Goal: Transaction & Acquisition: Book appointment/travel/reservation

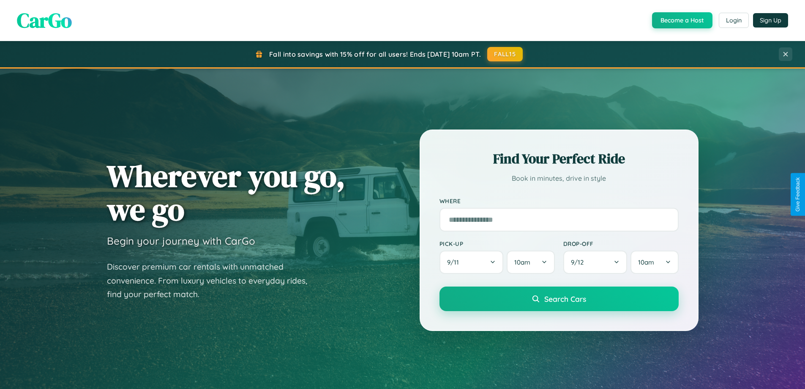
scroll to position [1358, 0]
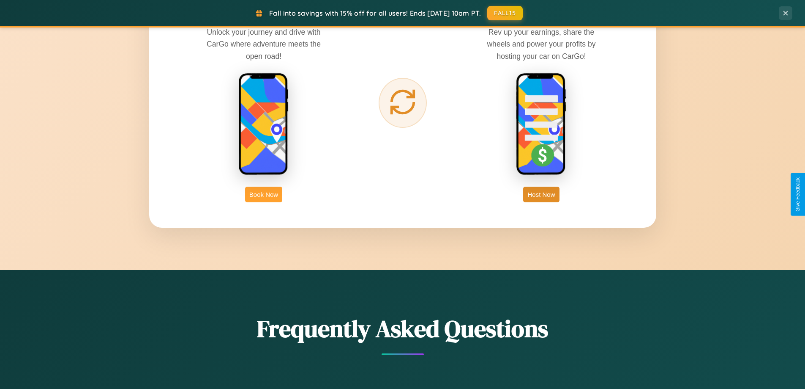
click at [264, 194] on button "Book Now" at bounding box center [263, 194] width 37 height 16
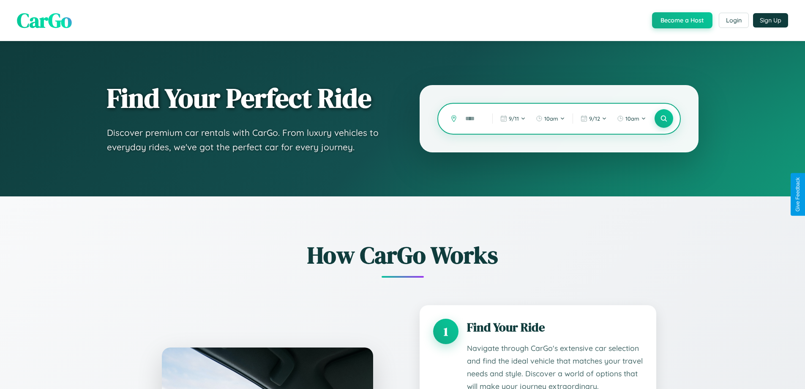
click at [473, 118] on input "text" at bounding box center [472, 118] width 23 height 15
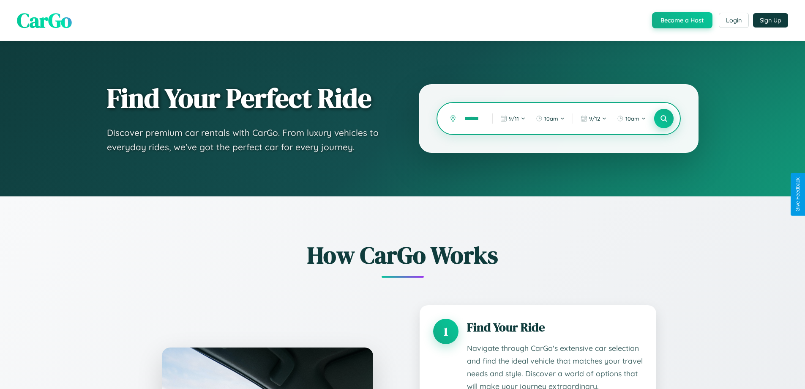
type input "******"
click at [664, 118] on icon at bounding box center [664, 119] width 8 height 8
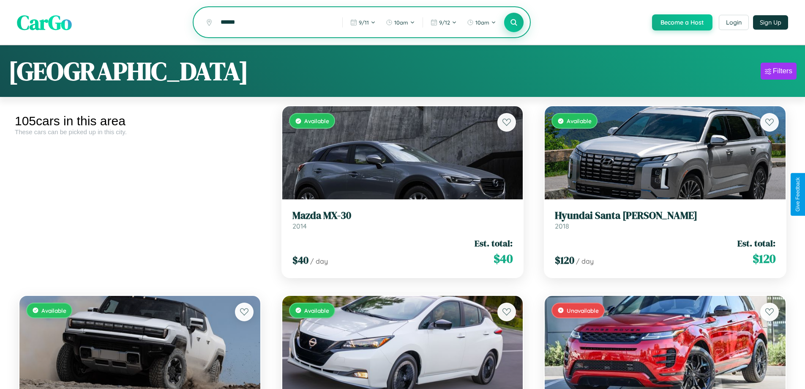
click at [514, 23] on icon at bounding box center [514, 22] width 8 height 8
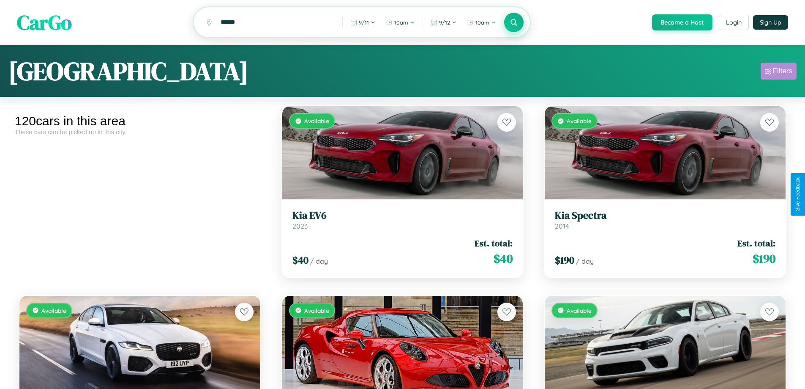
click at [779, 72] on div "Filters" at bounding box center [782, 71] width 19 height 8
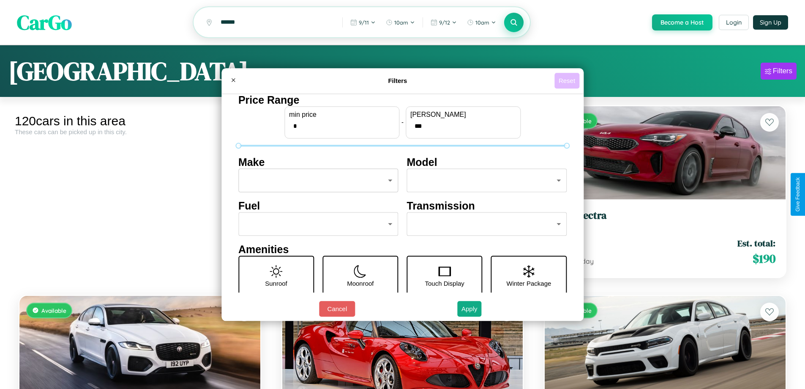
click at [568, 80] on button "Reset" at bounding box center [567, 81] width 25 height 16
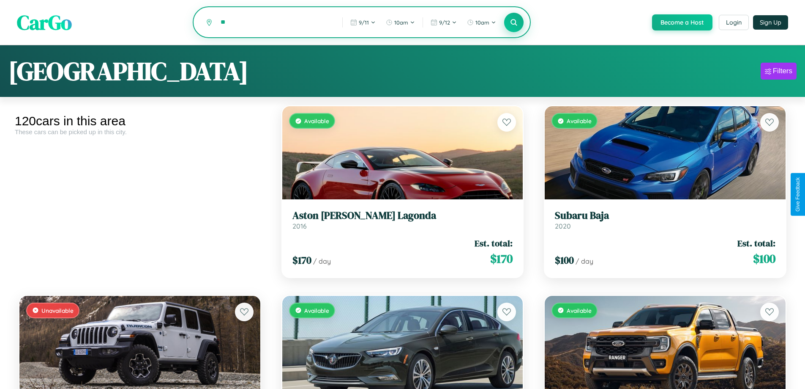
type input "*"
type input "*****"
click at [514, 23] on icon at bounding box center [514, 22] width 8 height 8
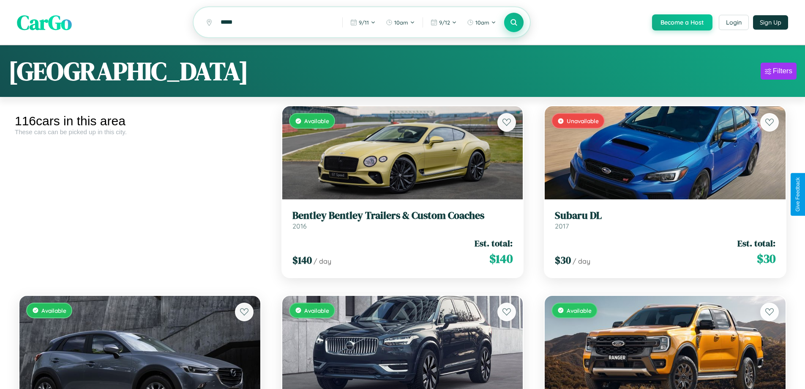
scroll to position [687, 0]
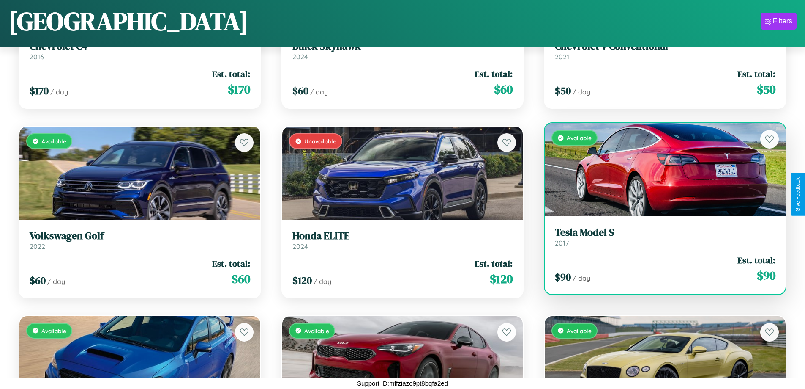
click at [660, 170] on div "Available" at bounding box center [665, 169] width 241 height 93
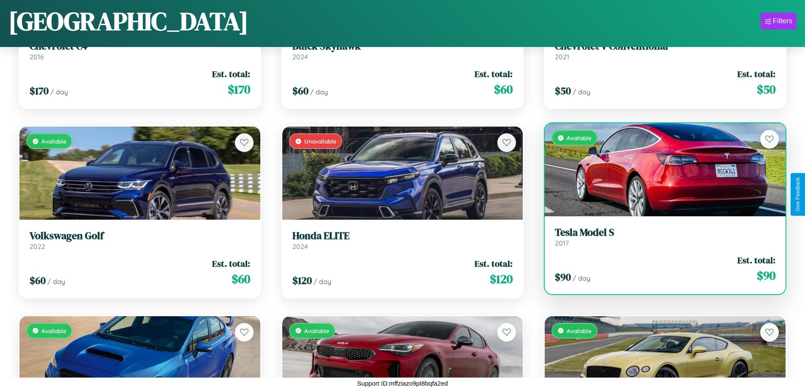
click at [660, 170] on div "Available" at bounding box center [665, 169] width 241 height 93
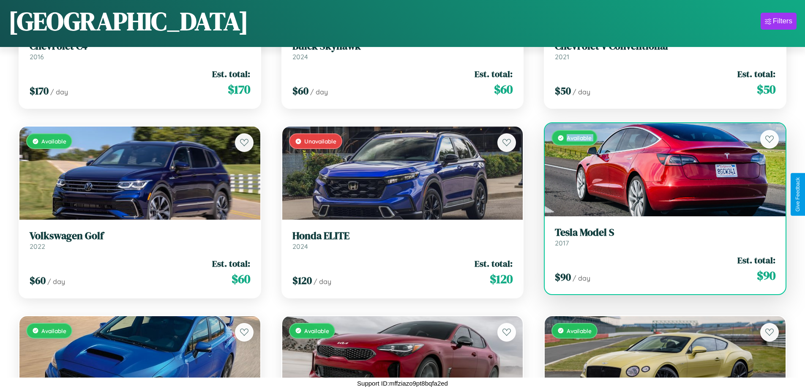
click at [660, 170] on div "Available" at bounding box center [665, 169] width 241 height 93
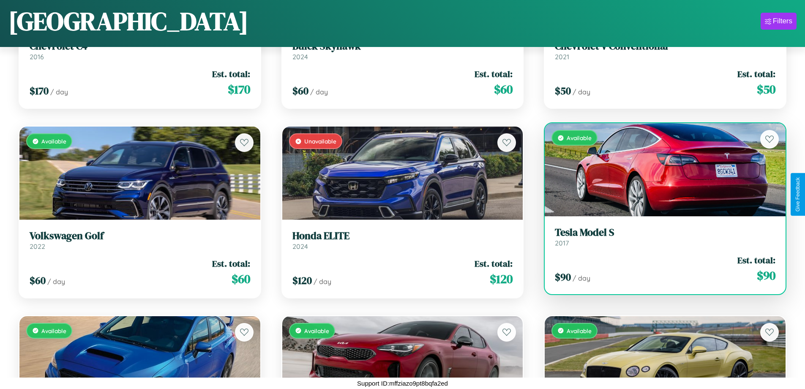
click at [660, 170] on div "Available" at bounding box center [665, 169] width 241 height 93
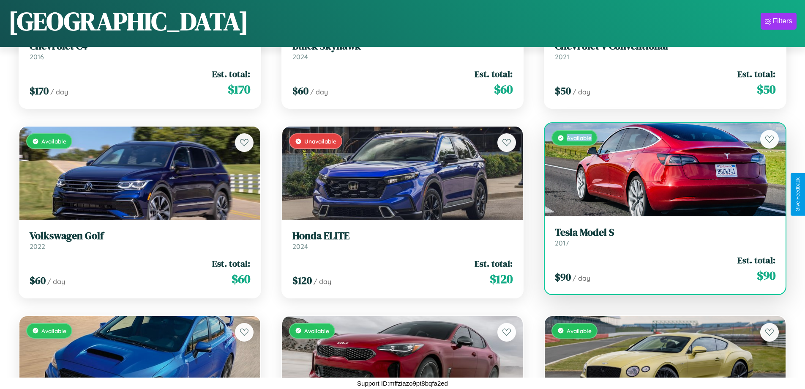
click at [660, 170] on div "Available" at bounding box center [665, 169] width 241 height 93
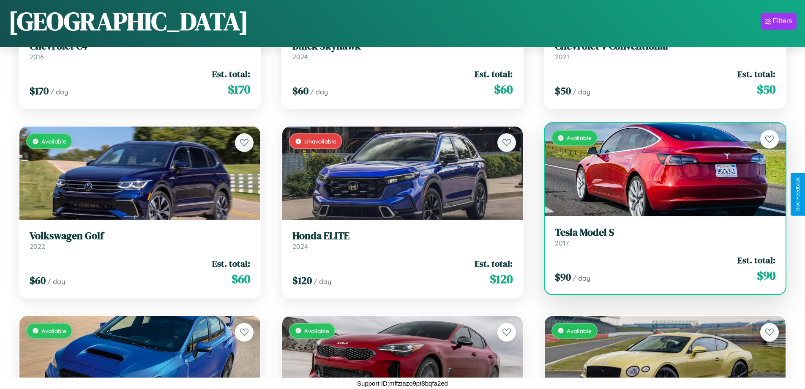
click at [660, 236] on h3 "Tesla Model S" at bounding box center [665, 232] width 221 height 12
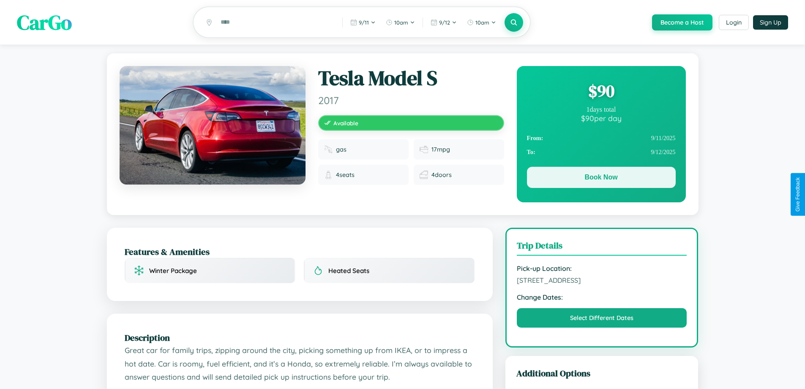
click at [601, 178] on button "Book Now" at bounding box center [601, 177] width 149 height 21
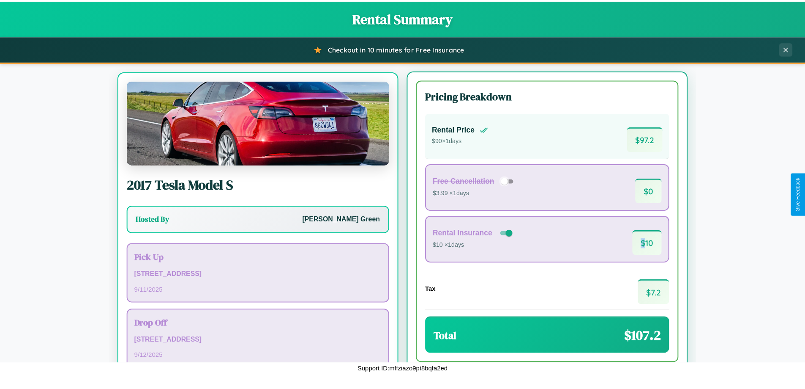
scroll to position [39, 0]
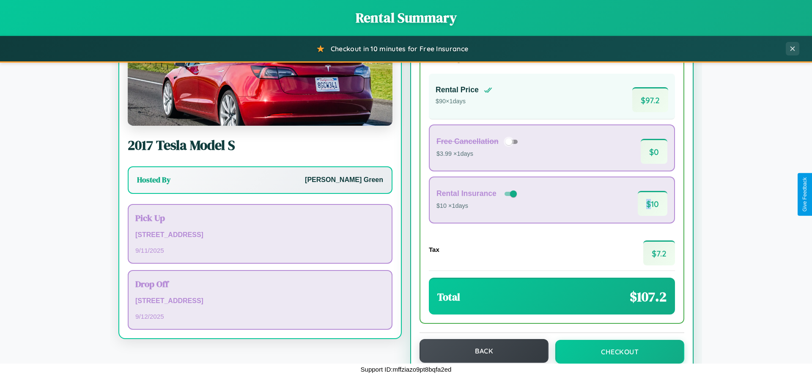
click at [480, 350] on button "Back" at bounding box center [483, 351] width 129 height 24
